Goal: Transaction & Acquisition: Purchase product/service

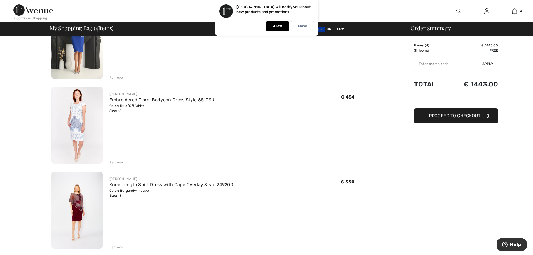
scroll to position [28, 0]
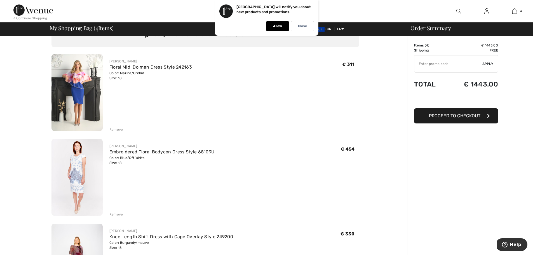
click at [81, 167] on img at bounding box center [77, 177] width 51 height 77
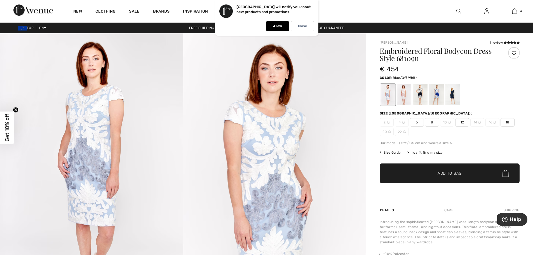
click at [351, 9] on div "New Clothing Sale Brands Inspiration Live Prom 4 Added to Bag Frank Lyman Flora…" at bounding box center [266, 11] width 533 height 22
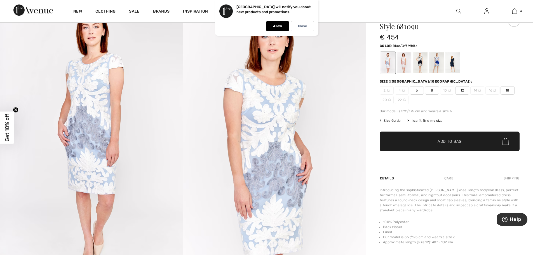
scroll to position [28, 0]
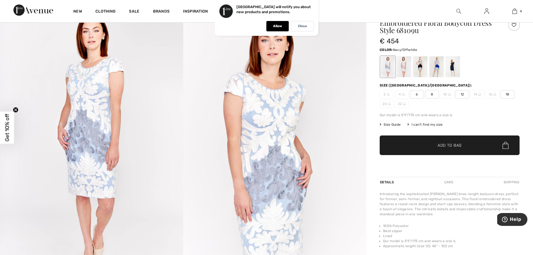
click at [418, 66] on div at bounding box center [420, 66] width 15 height 21
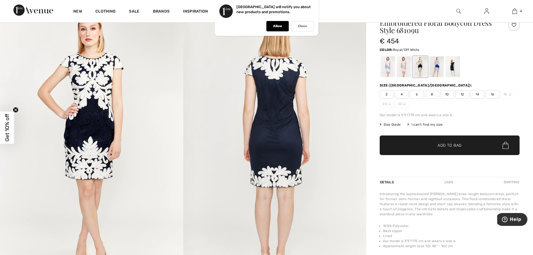
click at [437, 67] on div at bounding box center [437, 66] width 15 height 21
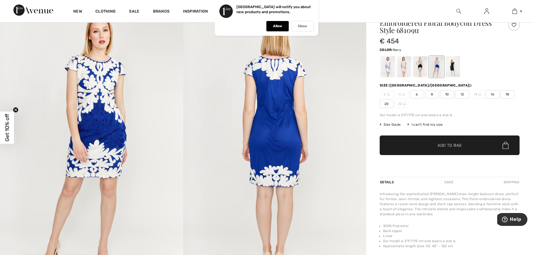
click at [454, 67] on div at bounding box center [453, 66] width 15 height 21
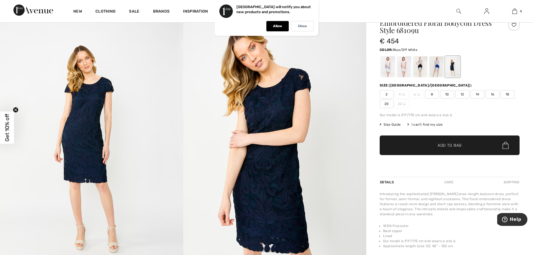
click at [388, 70] on div at bounding box center [388, 66] width 15 height 21
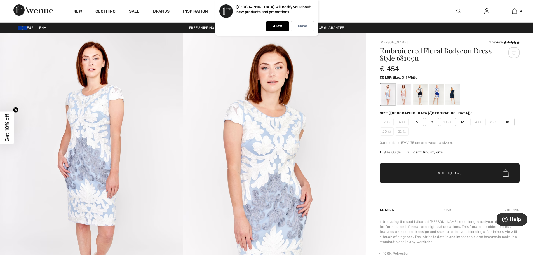
scroll to position [0, 0]
click at [405, 98] on div at bounding box center [404, 94] width 15 height 21
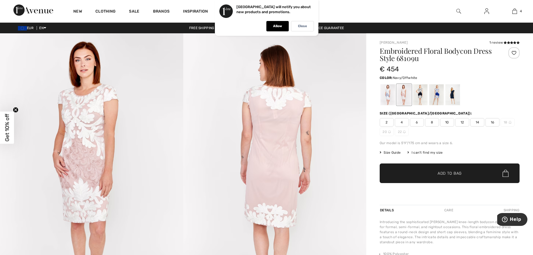
click at [420, 98] on div at bounding box center [420, 94] width 15 height 21
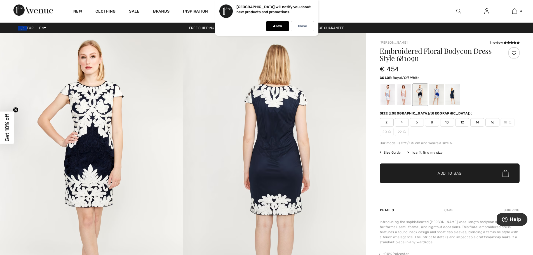
click at [441, 99] on div at bounding box center [437, 94] width 15 height 21
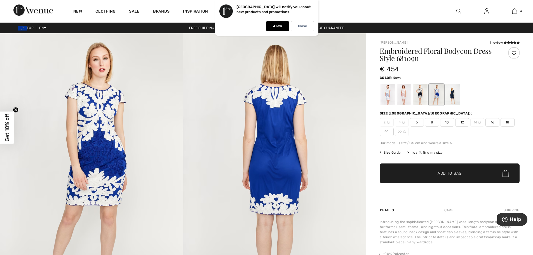
click at [452, 101] on div at bounding box center [453, 94] width 15 height 21
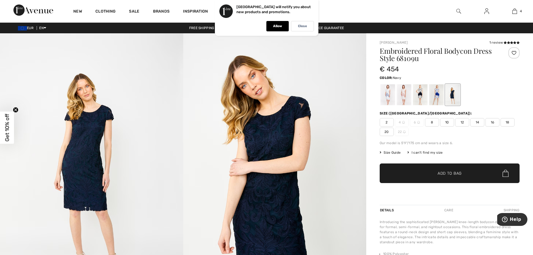
click at [510, 122] on span "18" at bounding box center [508, 122] width 14 height 8
click at [454, 172] on span "Add to Bag" at bounding box center [450, 174] width 24 height 6
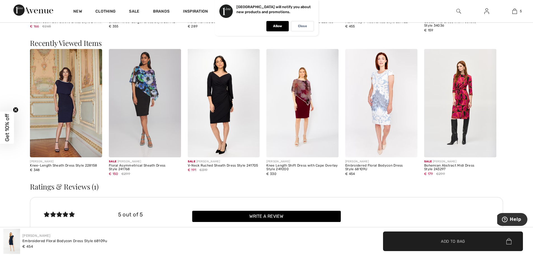
scroll to position [1008, 0]
